Goal: Task Accomplishment & Management: Use online tool/utility

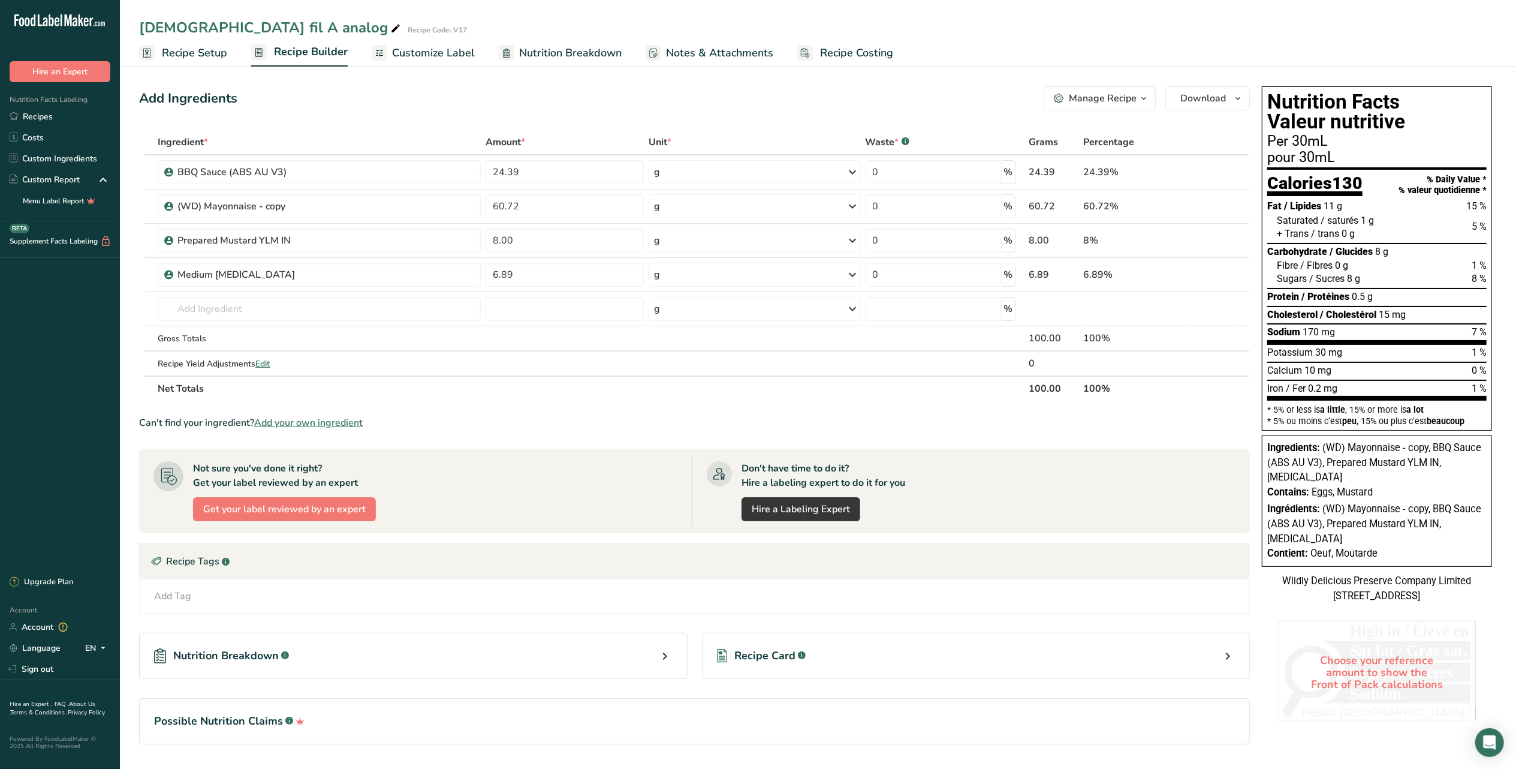
click at [604, 99] on div "Add Ingredients Manage Recipe Delete Recipe Duplicate Recipe Scale Recipe Save …" at bounding box center [694, 98] width 1111 height 24
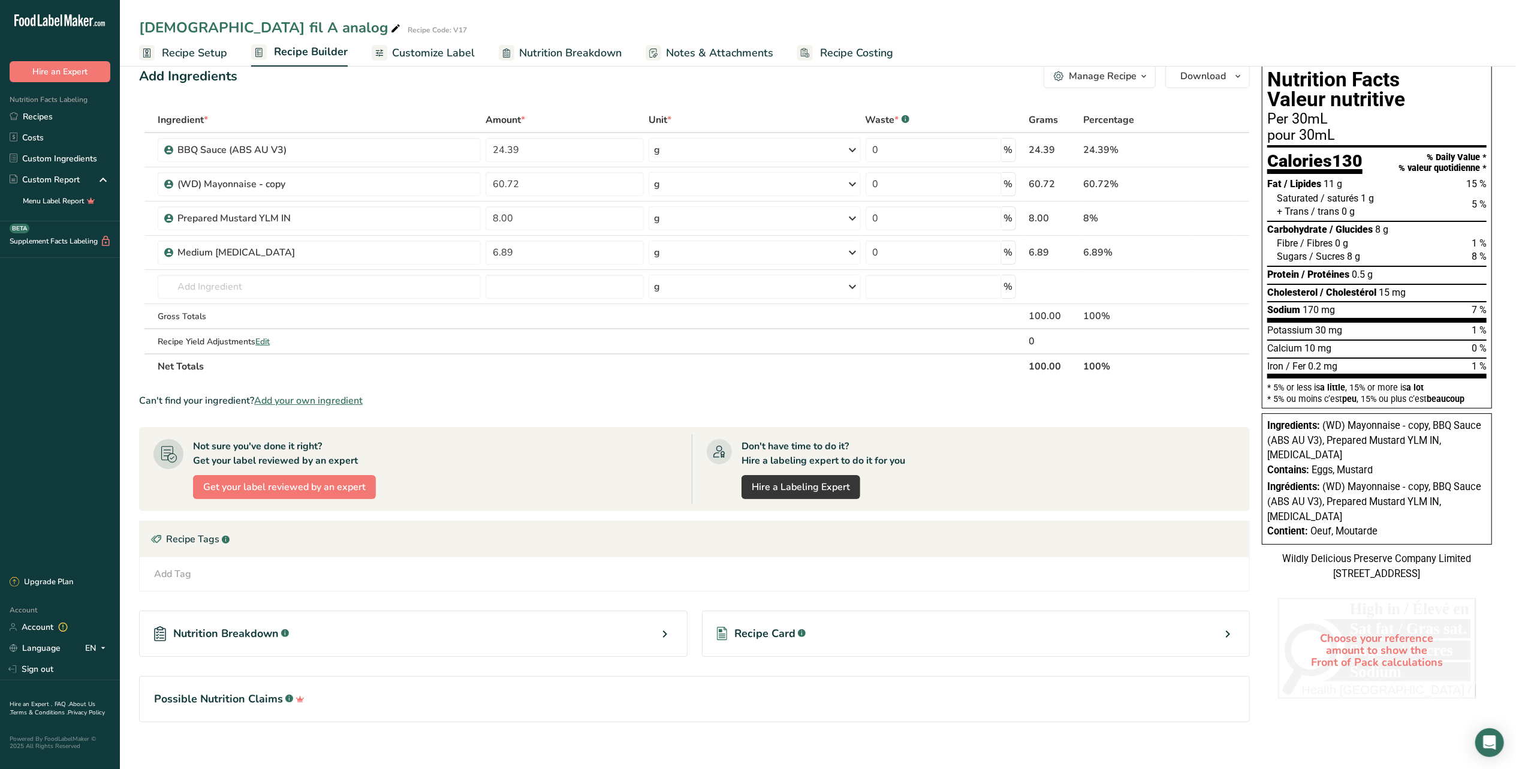
scroll to position [34, 0]
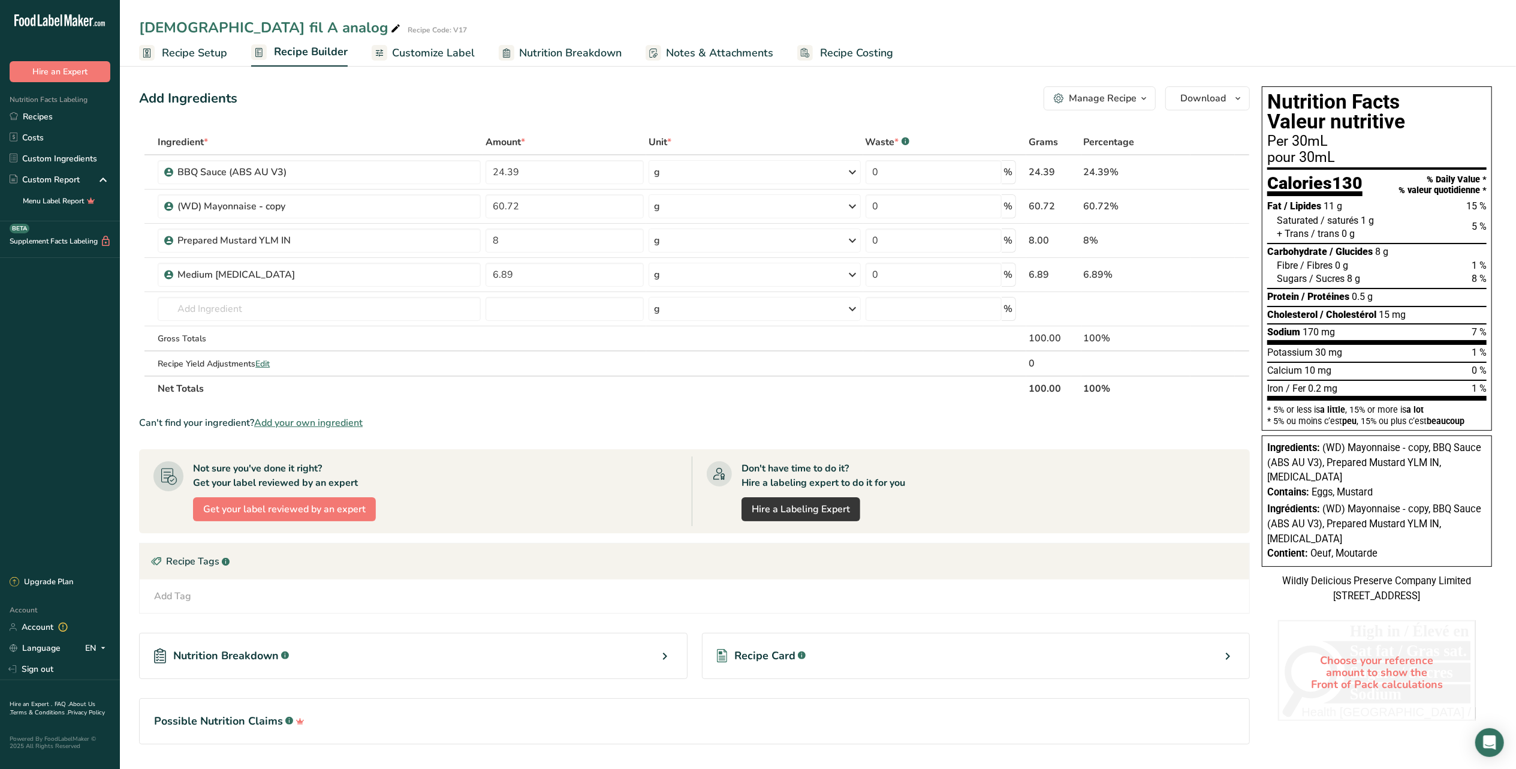
drag, startPoint x: 200, startPoint y: 46, endPoint x: 484, endPoint y: 68, distance: 285.1
click at [200, 46] on span "Recipe Setup" at bounding box center [194, 53] width 65 height 16
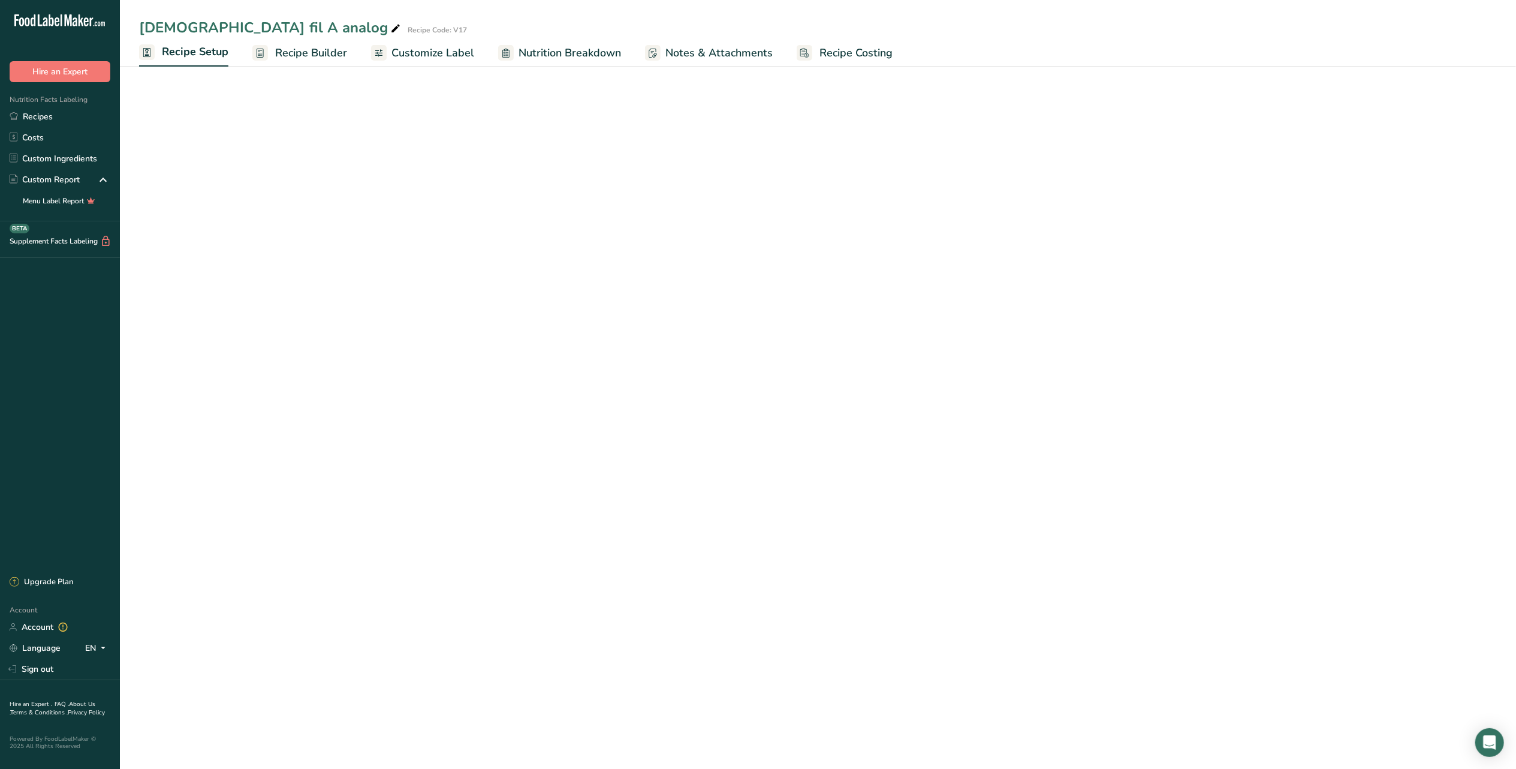
select select "19"
select select "22"
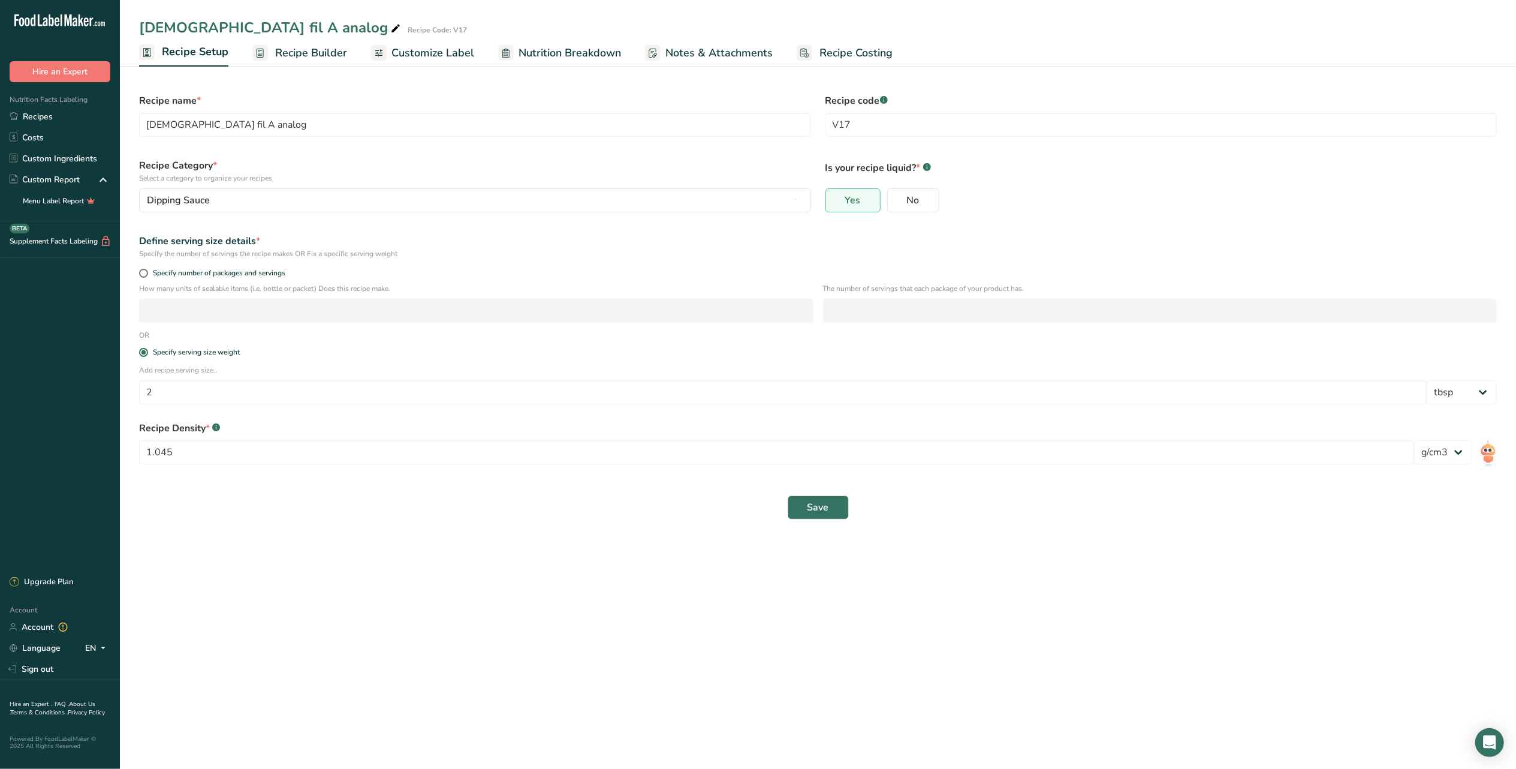
click at [327, 56] on span "Recipe Builder" at bounding box center [311, 53] width 72 height 16
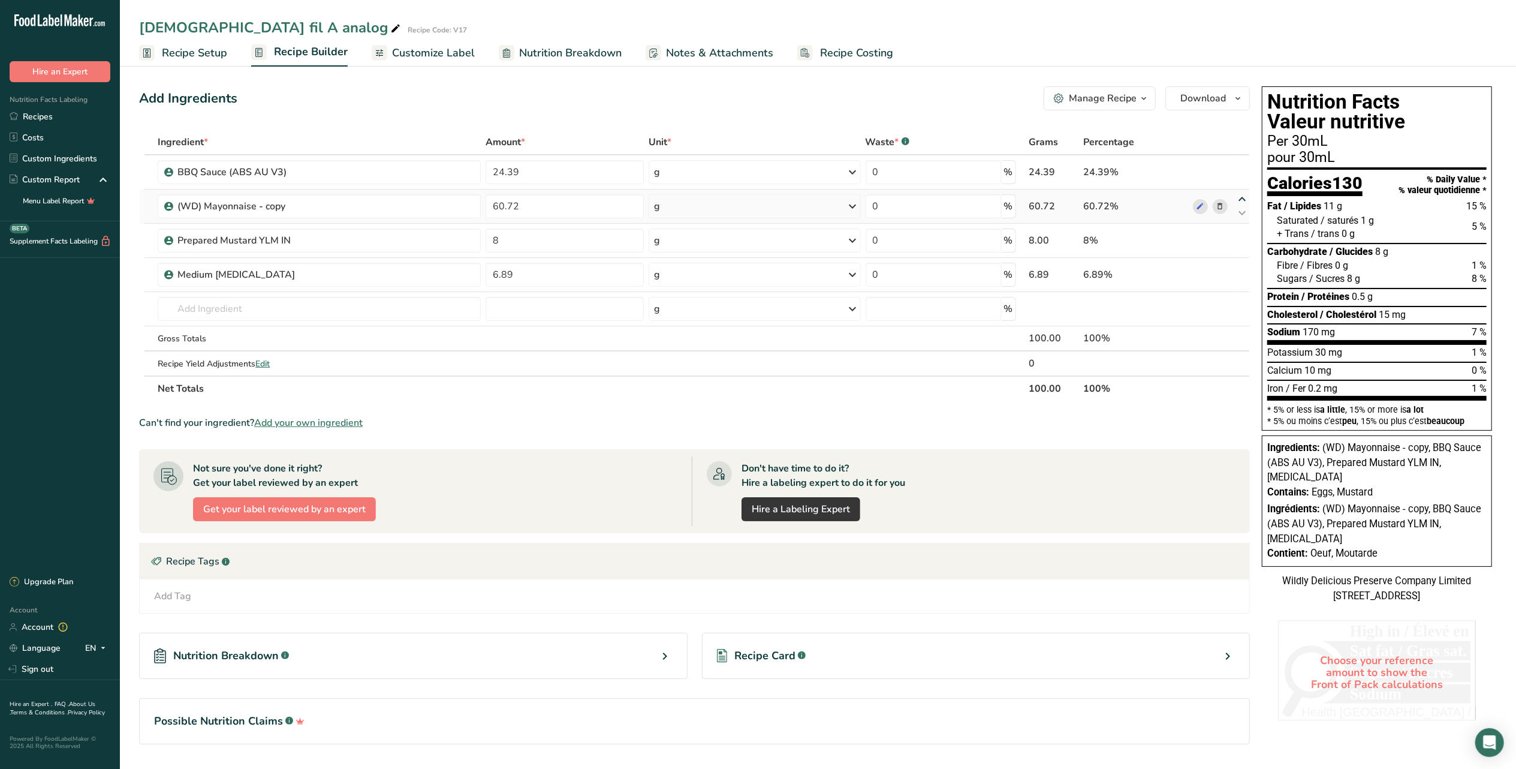
click at [1239, 197] on icon at bounding box center [1242, 199] width 14 height 9
type input "60.72"
type input "24.39"
click at [1243, 263] on icon at bounding box center [1242, 267] width 14 height 9
type input "6.89"
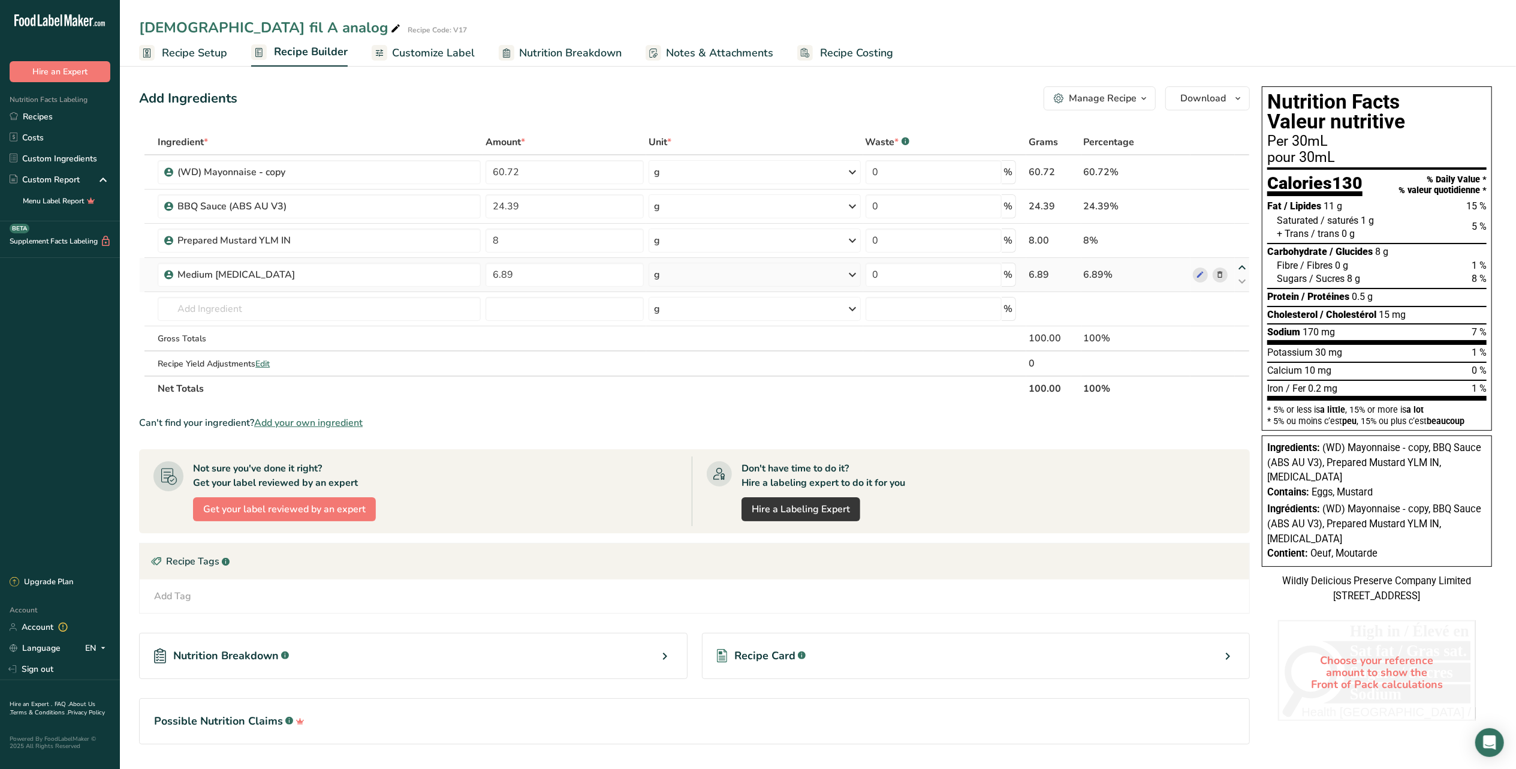
type input "8"
click at [1242, 283] on div at bounding box center [694, 266] width 1111 height 272
click at [1243, 282] on icon at bounding box center [1242, 281] width 14 height 9
click at [1240, 264] on icon at bounding box center [1242, 267] width 14 height 9
type input "8"
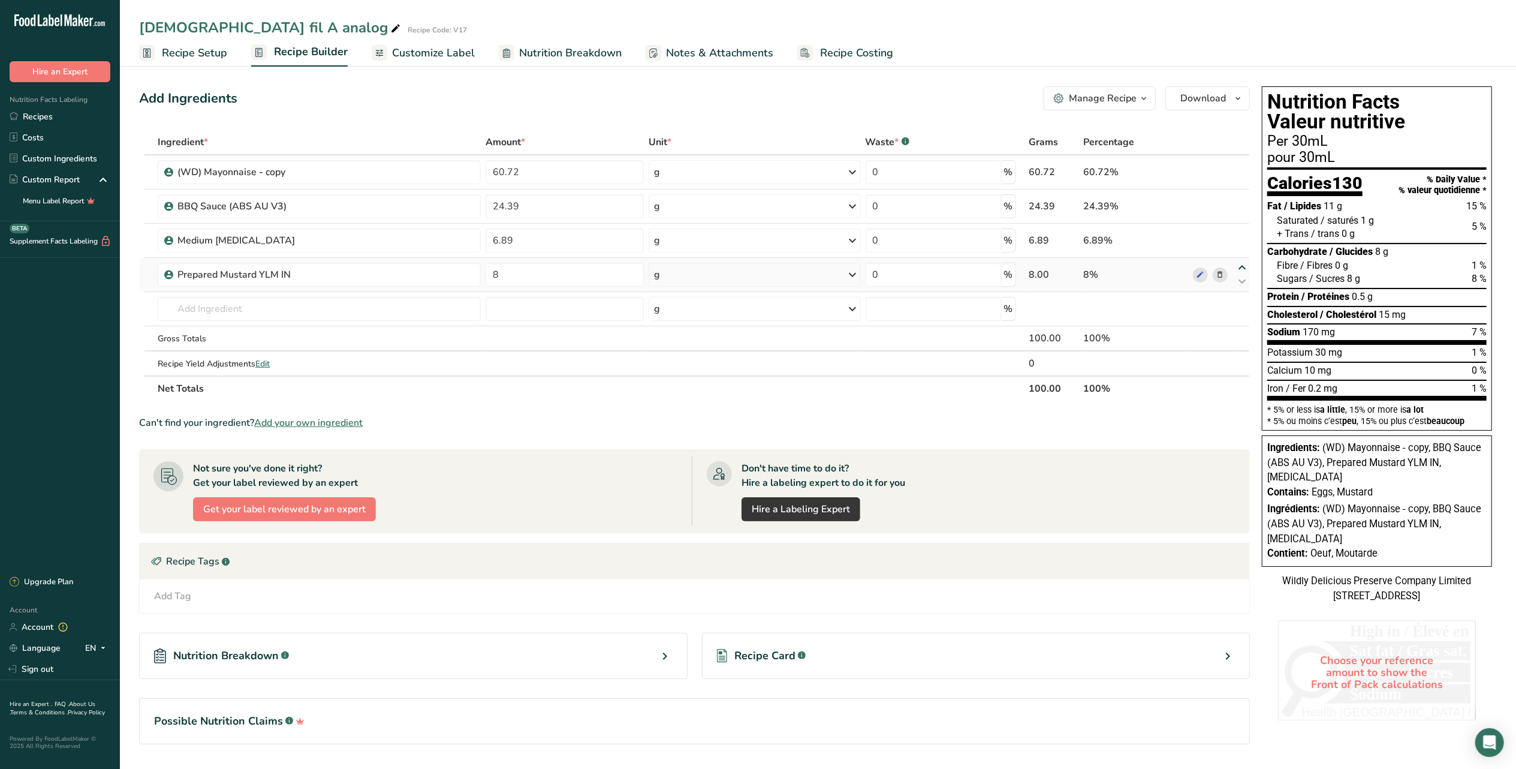
type input "6.89"
click at [1058, 247] on div "8.00" at bounding box center [1054, 240] width 50 height 14
click at [1051, 238] on div "8.00" at bounding box center [1054, 240] width 50 height 14
click at [1043, 236] on div "8.00" at bounding box center [1054, 240] width 50 height 14
click at [1036, 240] on div "8.00" at bounding box center [1054, 240] width 50 height 14
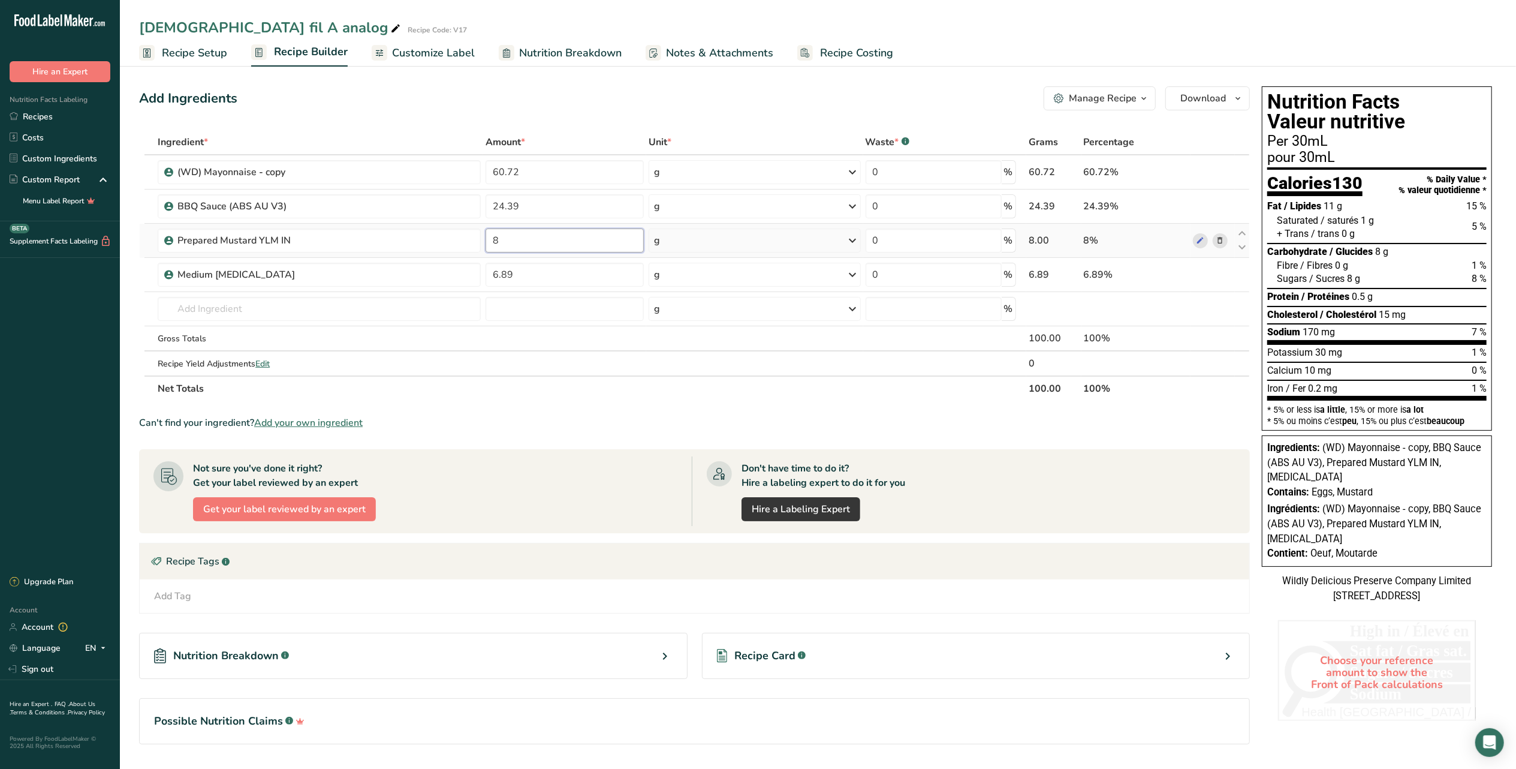
click at [529, 239] on input "8" at bounding box center [565, 240] width 158 height 24
click at [550, 274] on div "Ingredient * Amount * Unit * Waste * .a-a{fill:#347362;}.b-a{fill:#fff;} Grams …" at bounding box center [694, 266] width 1111 height 272
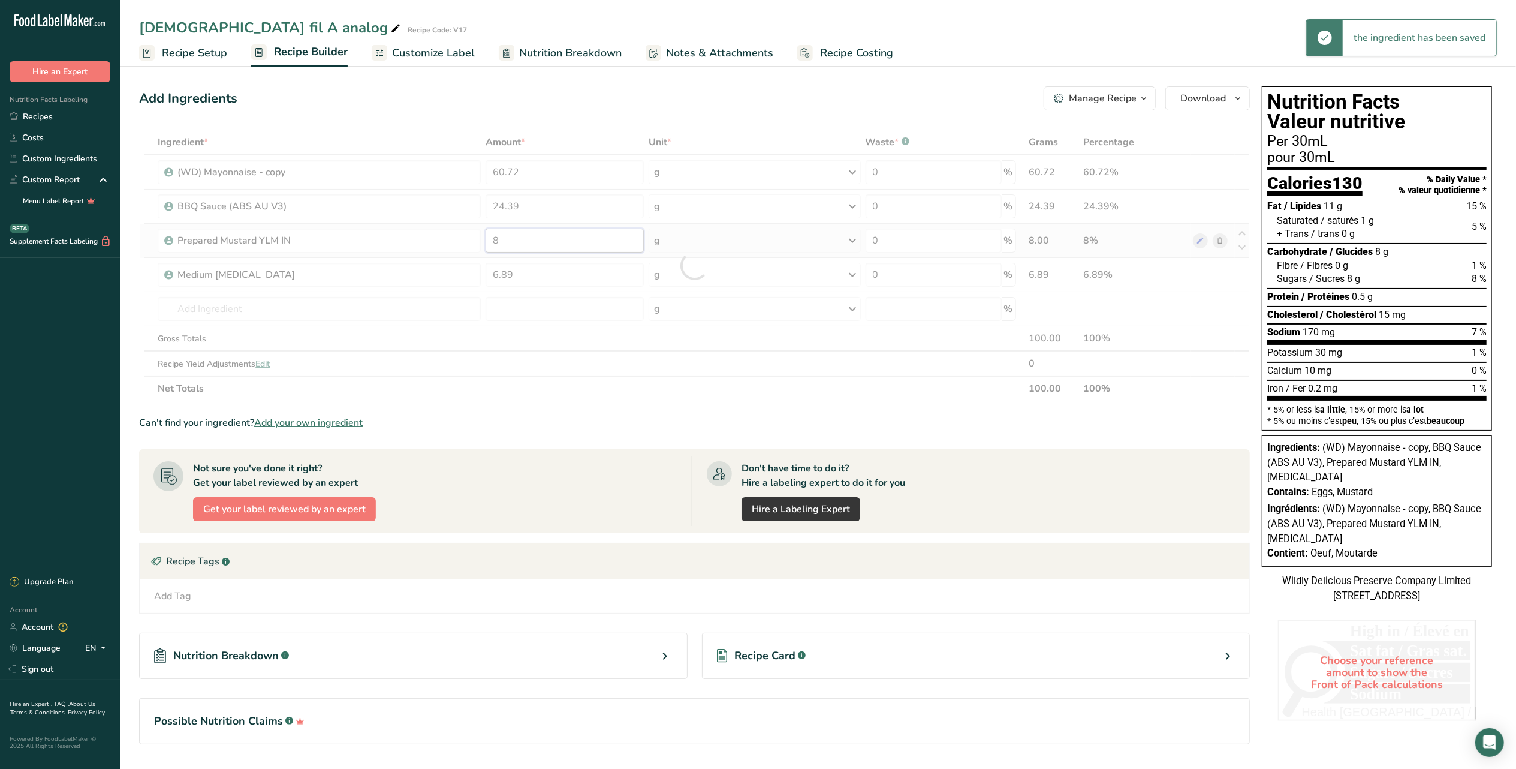
click at [544, 240] on div "Ingredient * Amount * Unit * Waste * .a-a{fill:#347362;}.b-a{fill:#fff;} Grams …" at bounding box center [694, 266] width 1111 height 272
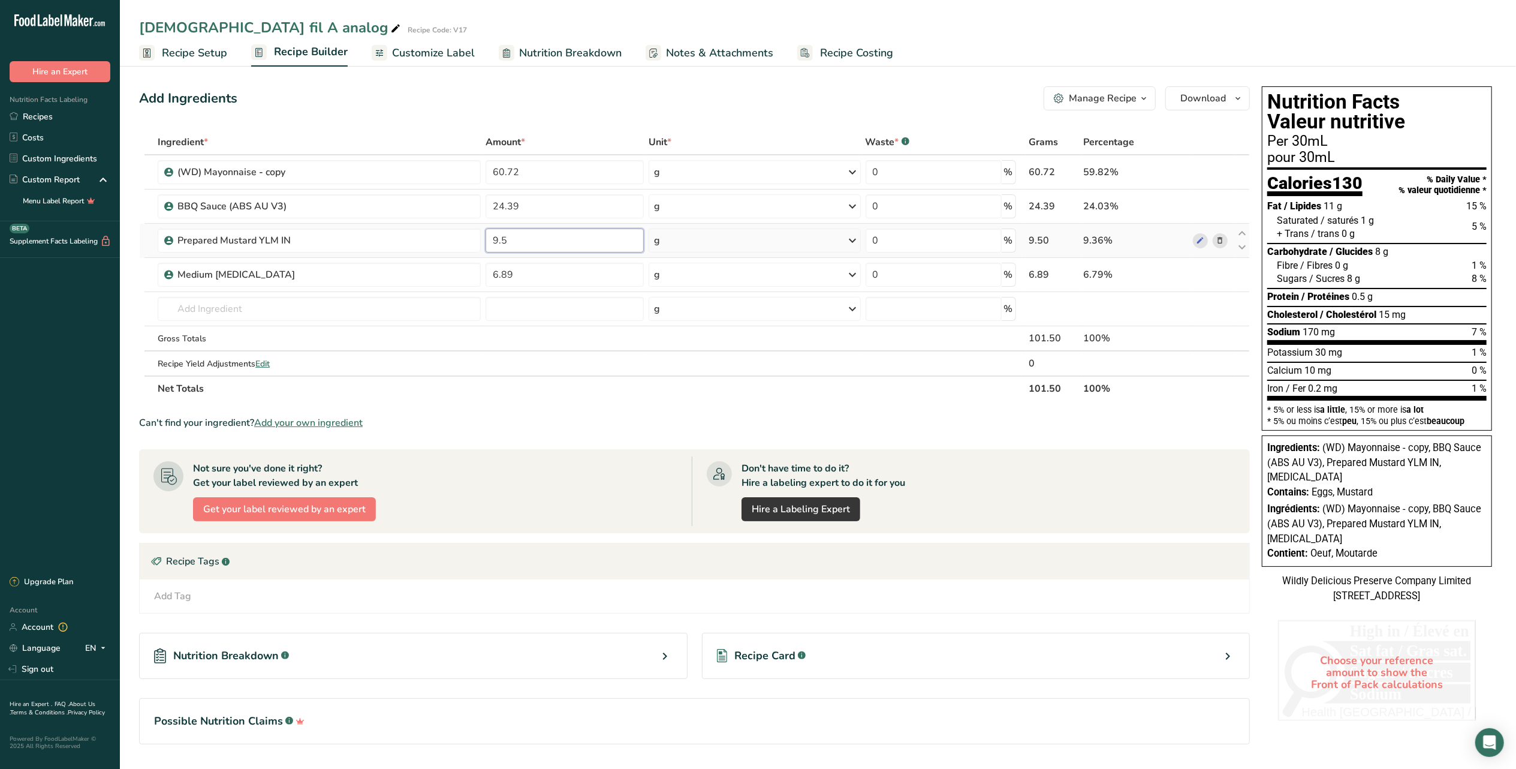
type input "9.5"
click at [504, 170] on div "Ingredient * Amount * Unit * Waste * .a-a{fill:#347362;}.b-a{fill:#fff;} Grams …" at bounding box center [694, 266] width 1111 height 272
click at [701, 389] on div "Ingredient * Amount * Unit * Waste * .a-a{fill:#347362;}.b-a{fill:#fff;} Grams …" at bounding box center [694, 266] width 1111 height 272
click at [591, 169] on input "61.22" at bounding box center [565, 172] width 158 height 24
drag, startPoint x: 591, startPoint y: 169, endPoint x: 122, endPoint y: 113, distance: 471.6
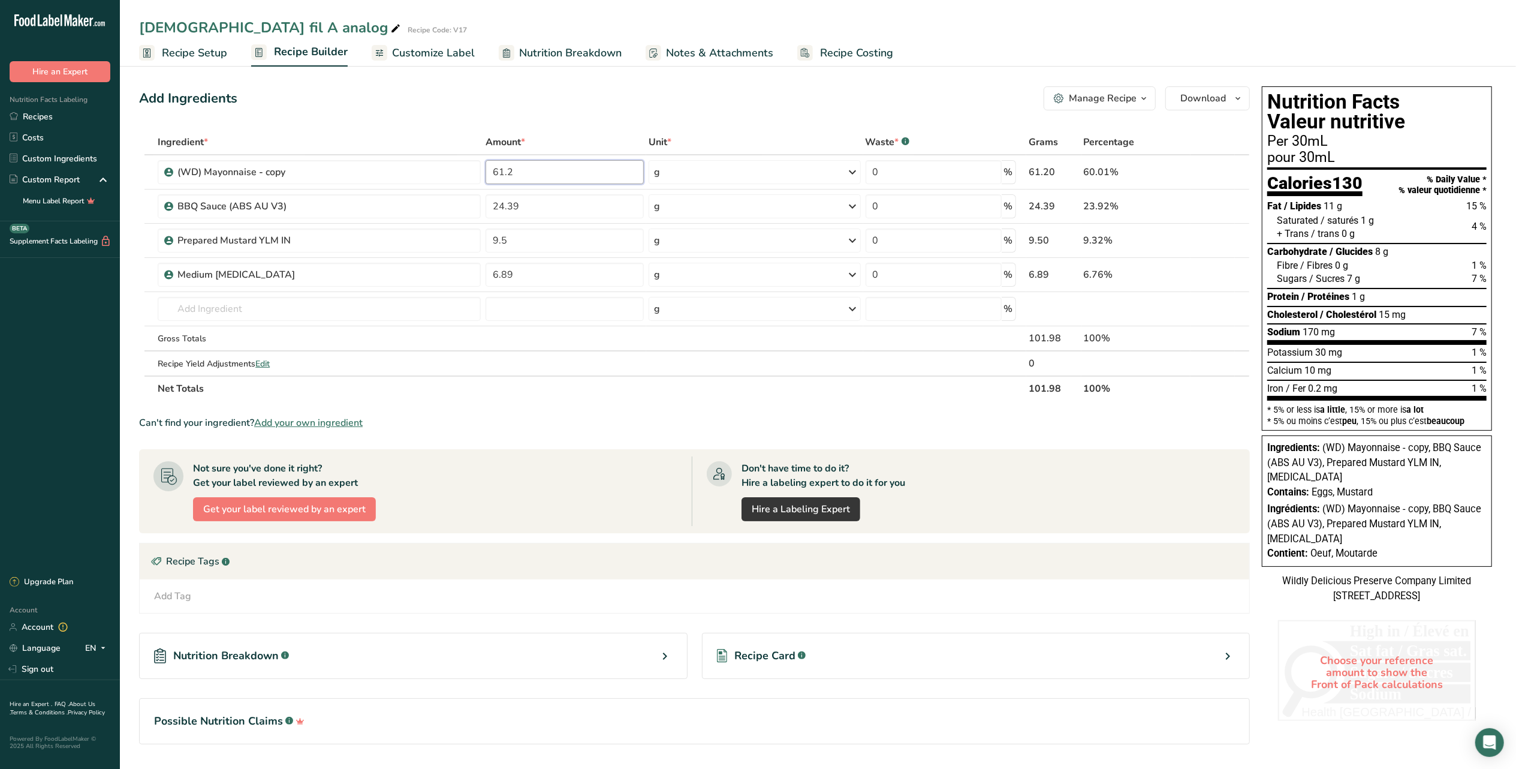
click at [122, 113] on section "Add Ingredients Manage Recipe Delete Recipe Duplicate Recipe Scale Recipe Save …" at bounding box center [818, 431] width 1396 height 739
type input "60.22"
click at [541, 216] on div "Ingredient * Amount * Unit * Waste * .a-a{fill:#347362;}.b-a{fill:#fff;} Grams …" at bounding box center [694, 266] width 1111 height 272
drag, startPoint x: 541, startPoint y: 216, endPoint x: 411, endPoint y: 216, distance: 129.5
click at [411, 216] on tr "BBQ Sauce (ABS AU V3) 24.39 g Weight Units g kg mg See more Volume Units l mL f…" at bounding box center [695, 206] width 1110 height 34
